Goal: Find contact information: Find contact information

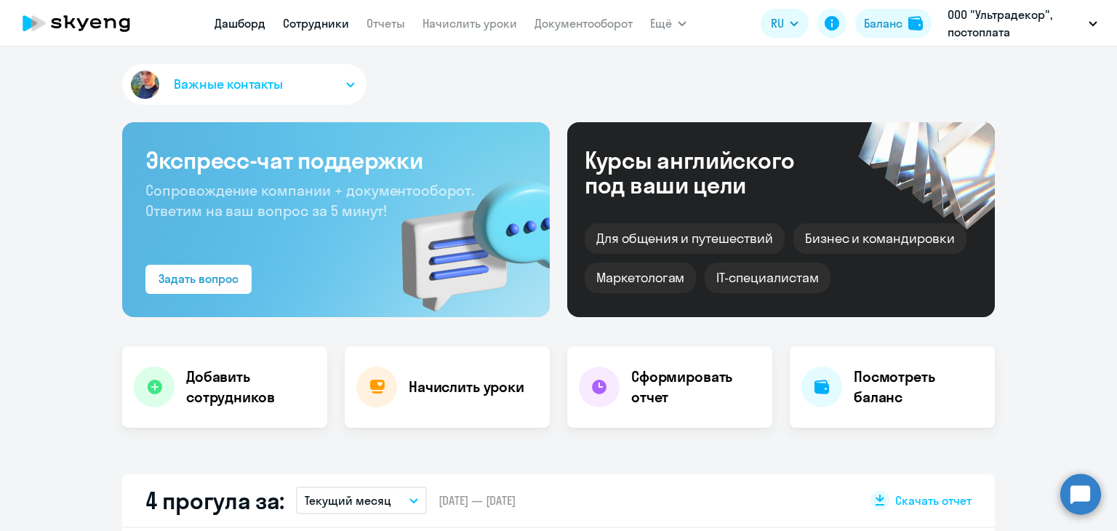
click at [303, 28] on link "Сотрудники" at bounding box center [316, 23] width 66 height 15
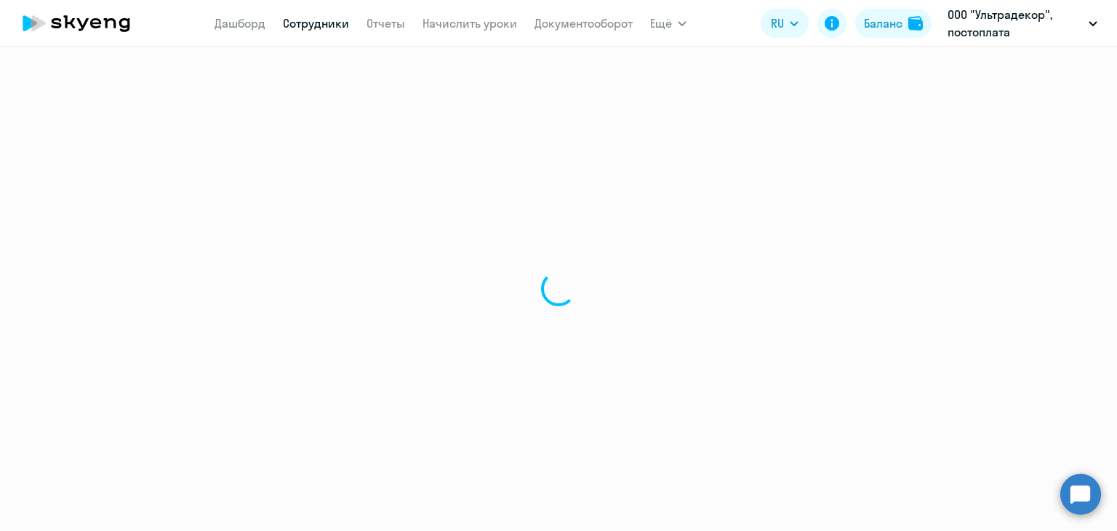
select select "30"
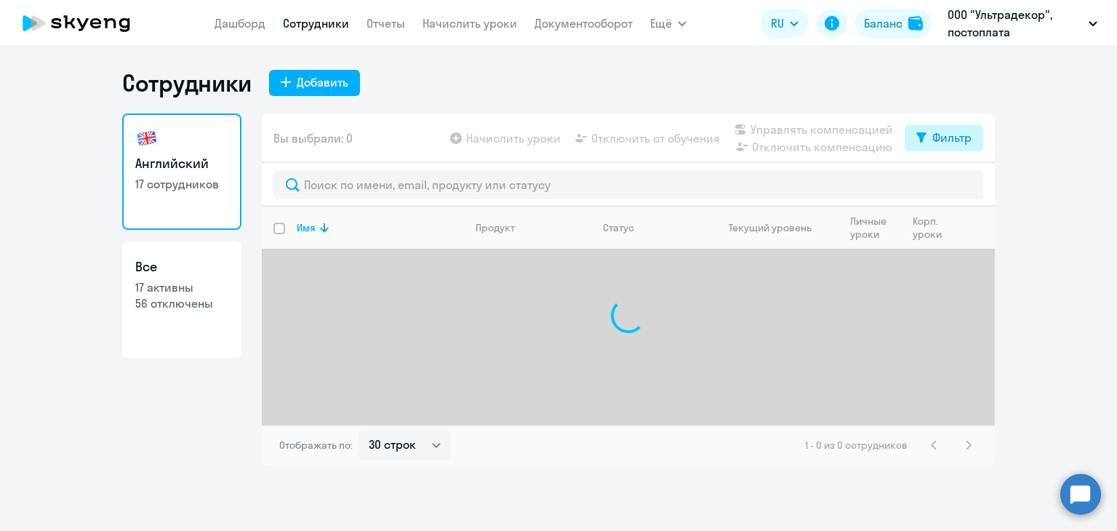
click at [945, 140] on div "Фильтр" at bounding box center [951, 137] width 39 height 17
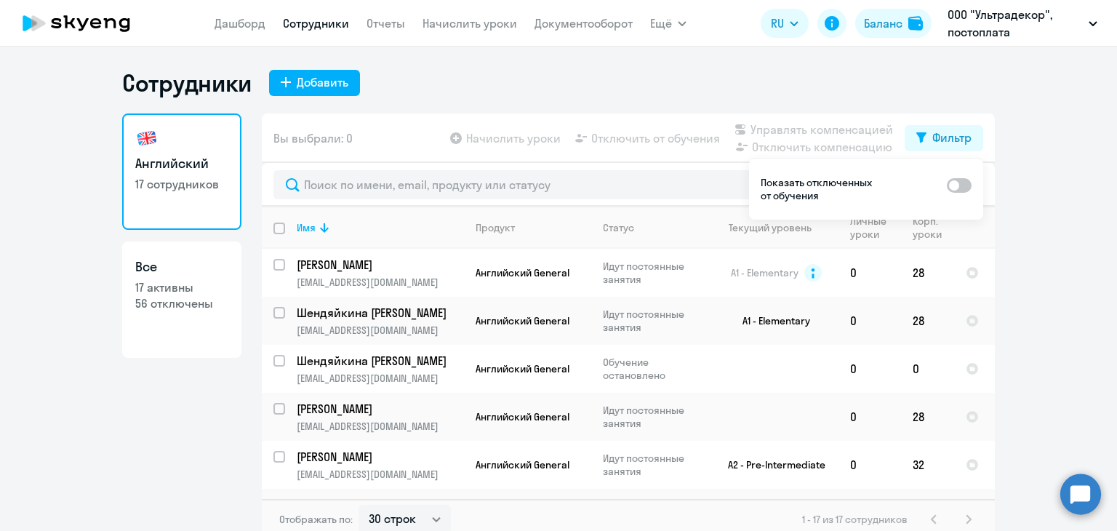
click at [960, 185] on span at bounding box center [959, 185] width 25 height 15
click at [947, 185] on input "checkbox" at bounding box center [946, 185] width 1 height 1
checkbox input "true"
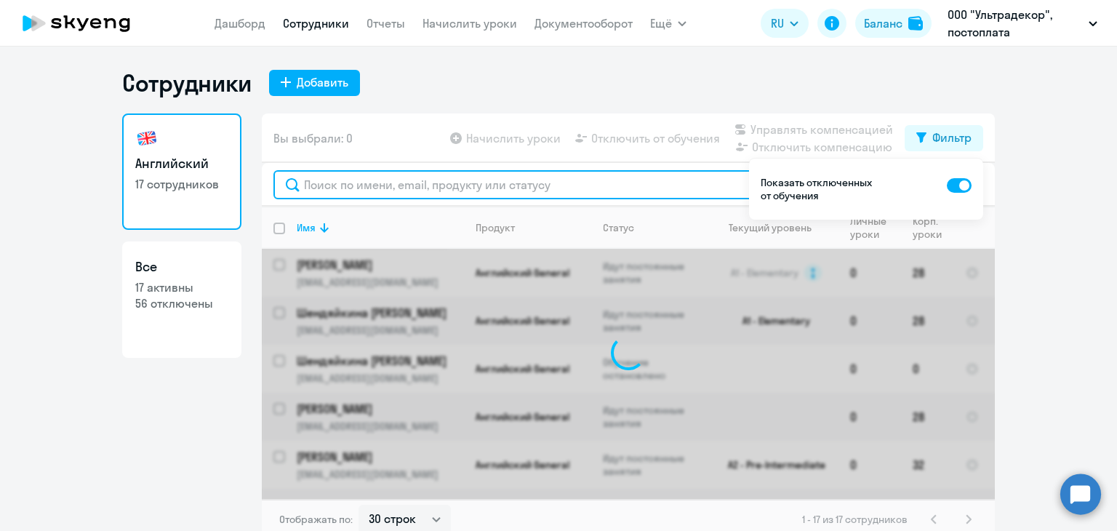
click at [407, 181] on input "text" at bounding box center [628, 184] width 710 height 29
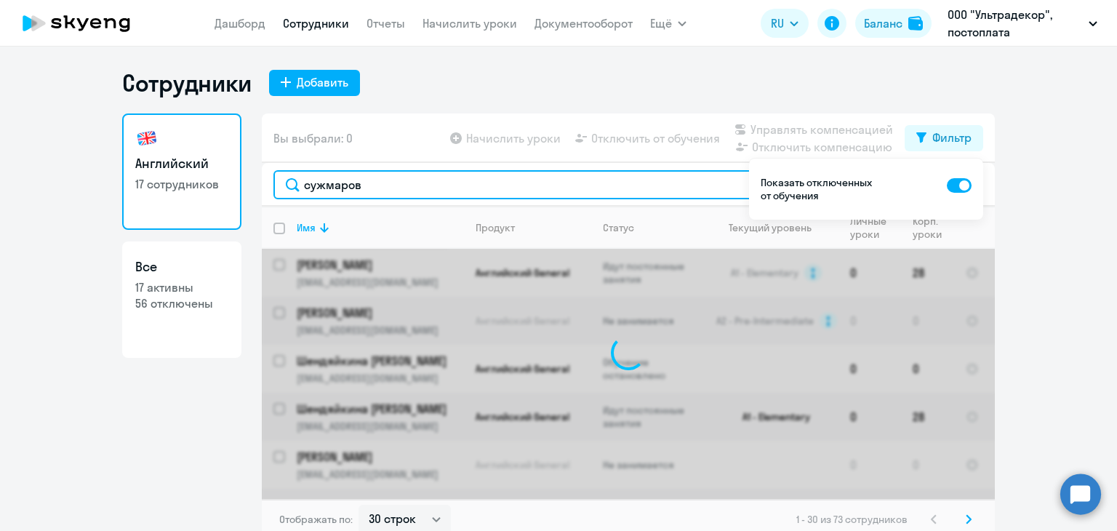
click at [303, 185] on input "сужмаров" at bounding box center [628, 184] width 710 height 29
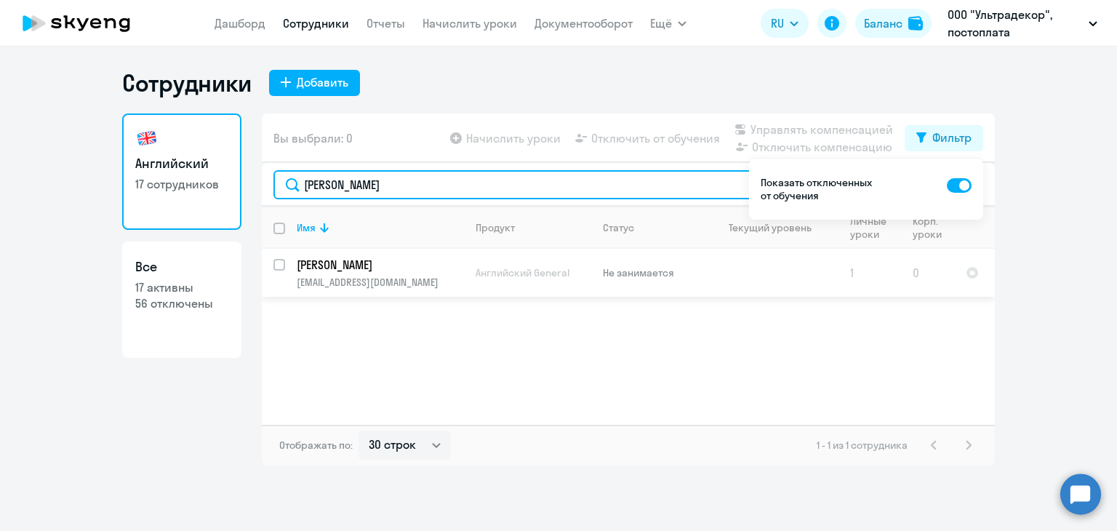
type input "[PERSON_NAME]"
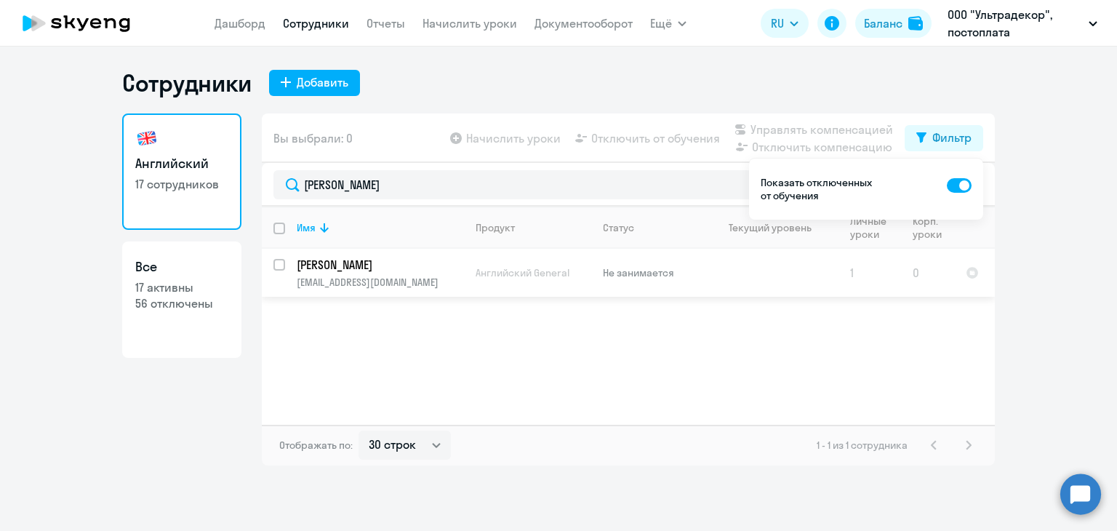
click at [382, 269] on p "[PERSON_NAME]" at bounding box center [379, 265] width 164 height 16
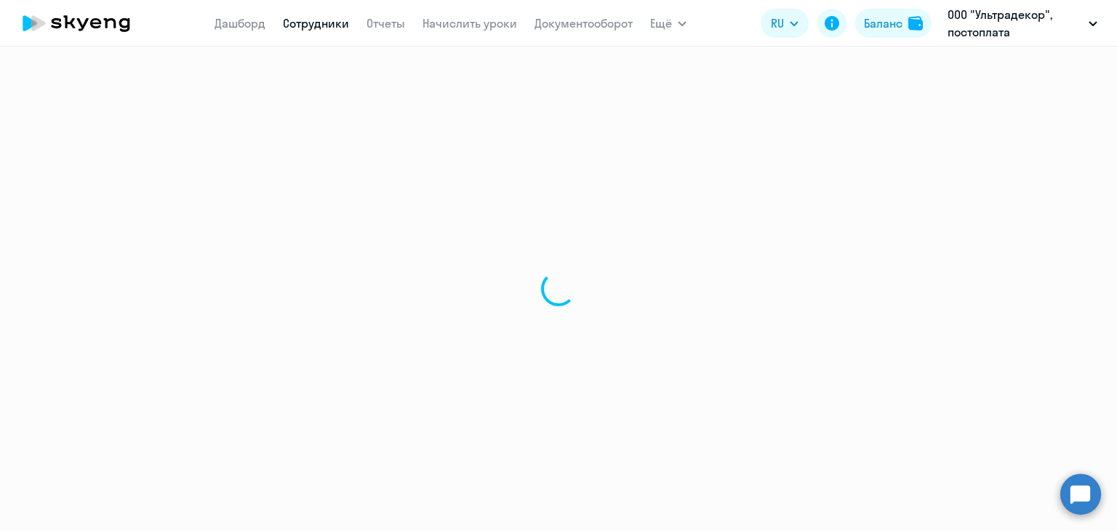
select select "english"
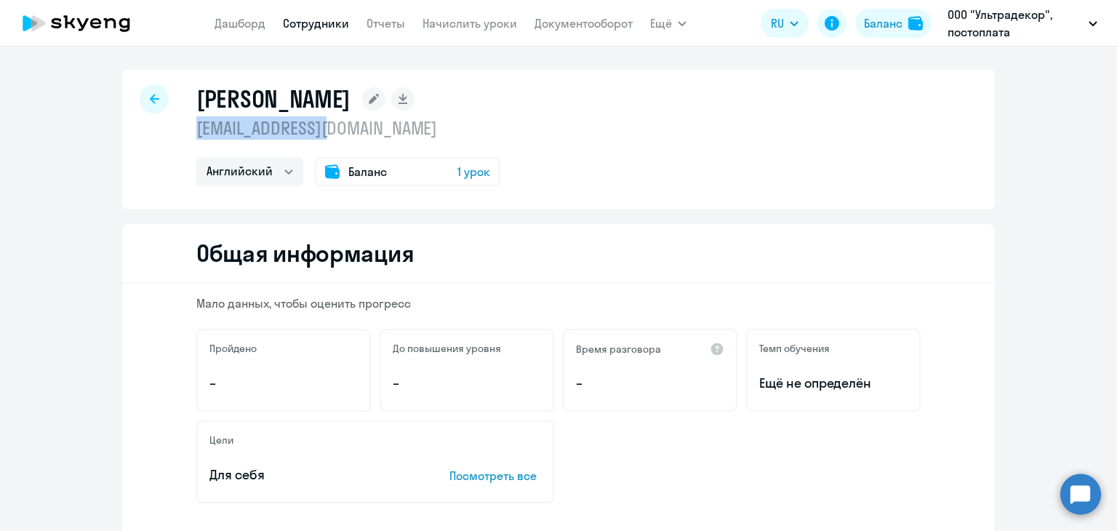
drag, startPoint x: 348, startPoint y: 127, endPoint x: 183, endPoint y: 128, distance: 164.4
click at [183, 128] on div "[PERSON_NAME] [EMAIL_ADDRESS][DOMAIN_NAME] Английский Баланс 1 урок" at bounding box center [558, 140] width 873 height 140
copy p "[EMAIL_ADDRESS][DOMAIN_NAME]"
